Goal: Find specific page/section: Find specific page/section

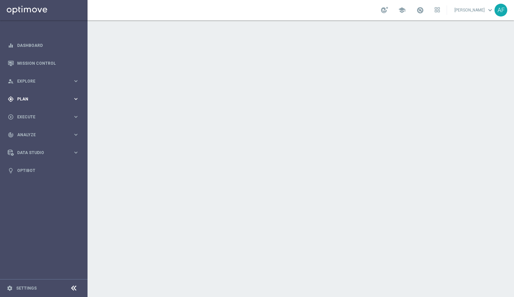
click at [24, 101] on div "gps_fixed Plan" at bounding box center [40, 99] width 65 height 6
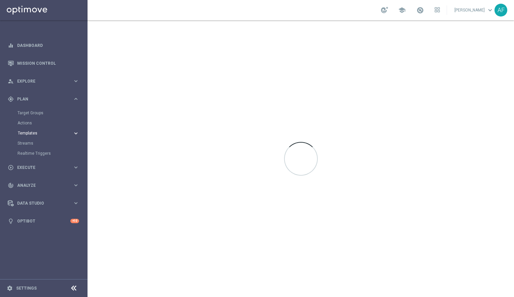
click at [28, 135] on span "Templates" at bounding box center [42, 133] width 48 height 4
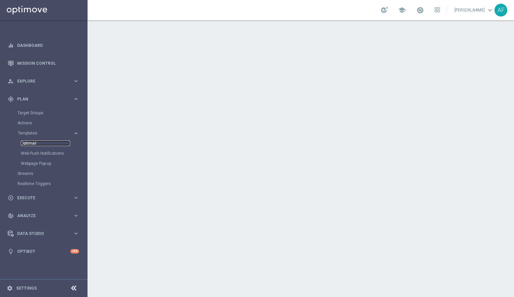
click at [26, 141] on link "Optimail" at bounding box center [45, 142] width 49 height 5
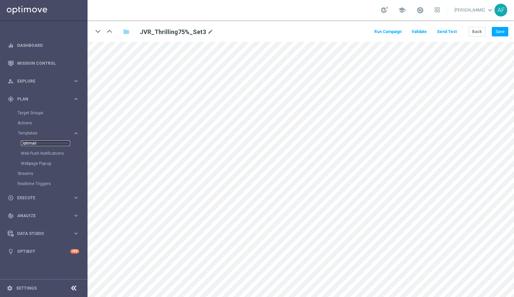
click at [28, 141] on link "Optimail" at bounding box center [45, 142] width 49 height 5
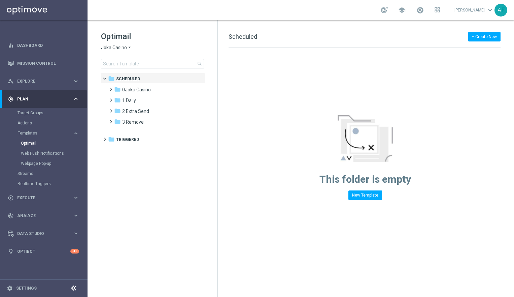
click at [112, 46] on span "Joka Casino" at bounding box center [114, 47] width 26 height 6
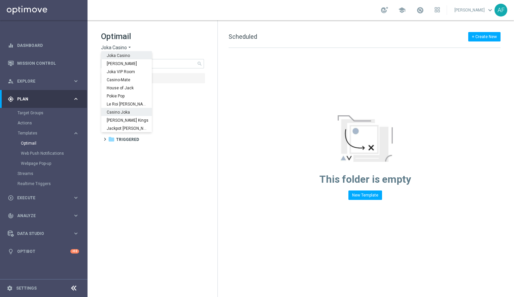
scroll to position [24, 0]
click at [0, 0] on span "Wolf Winner" at bounding box center [0, 0] width 0 height 0
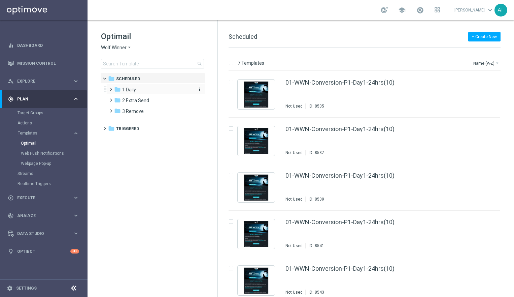
click at [141, 87] on div "folder 1 Daily" at bounding box center [152, 90] width 77 height 8
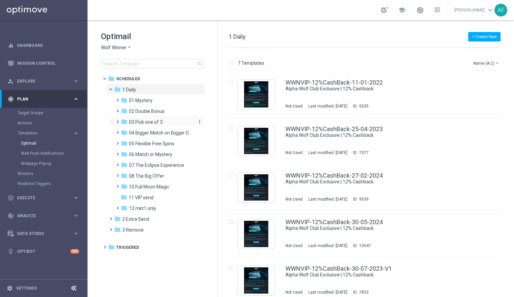
click at [155, 120] on span "03 Pick one of 3" at bounding box center [146, 122] width 34 height 6
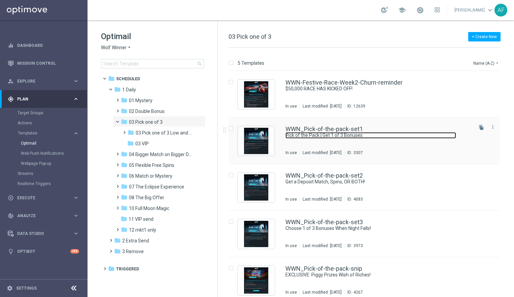
click at [386, 136] on link "Pick of the Pack | Get 1 of 3 Bonuses" at bounding box center [371, 135] width 171 height 6
